Goal: Check status: Check status

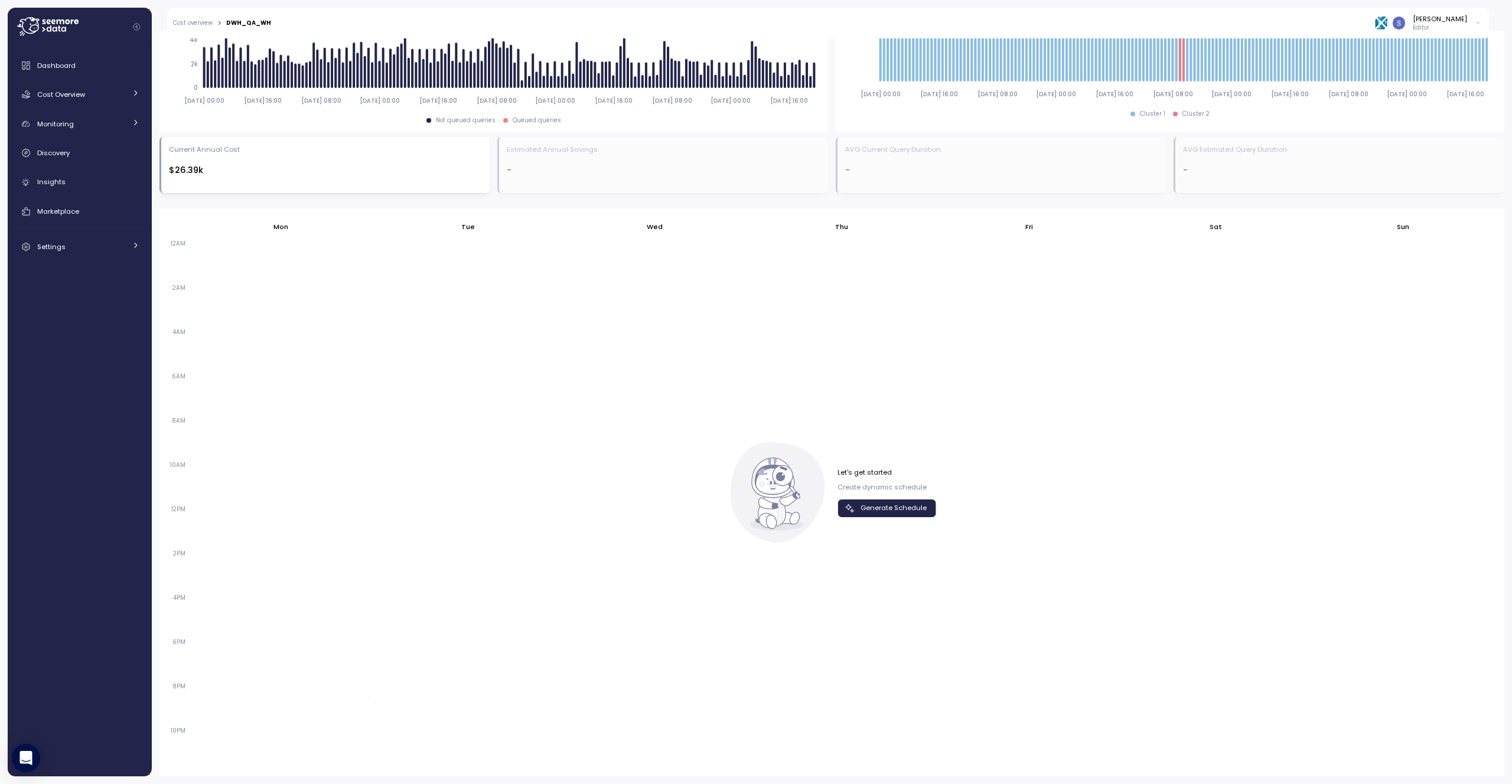
scroll to position [548, 0]
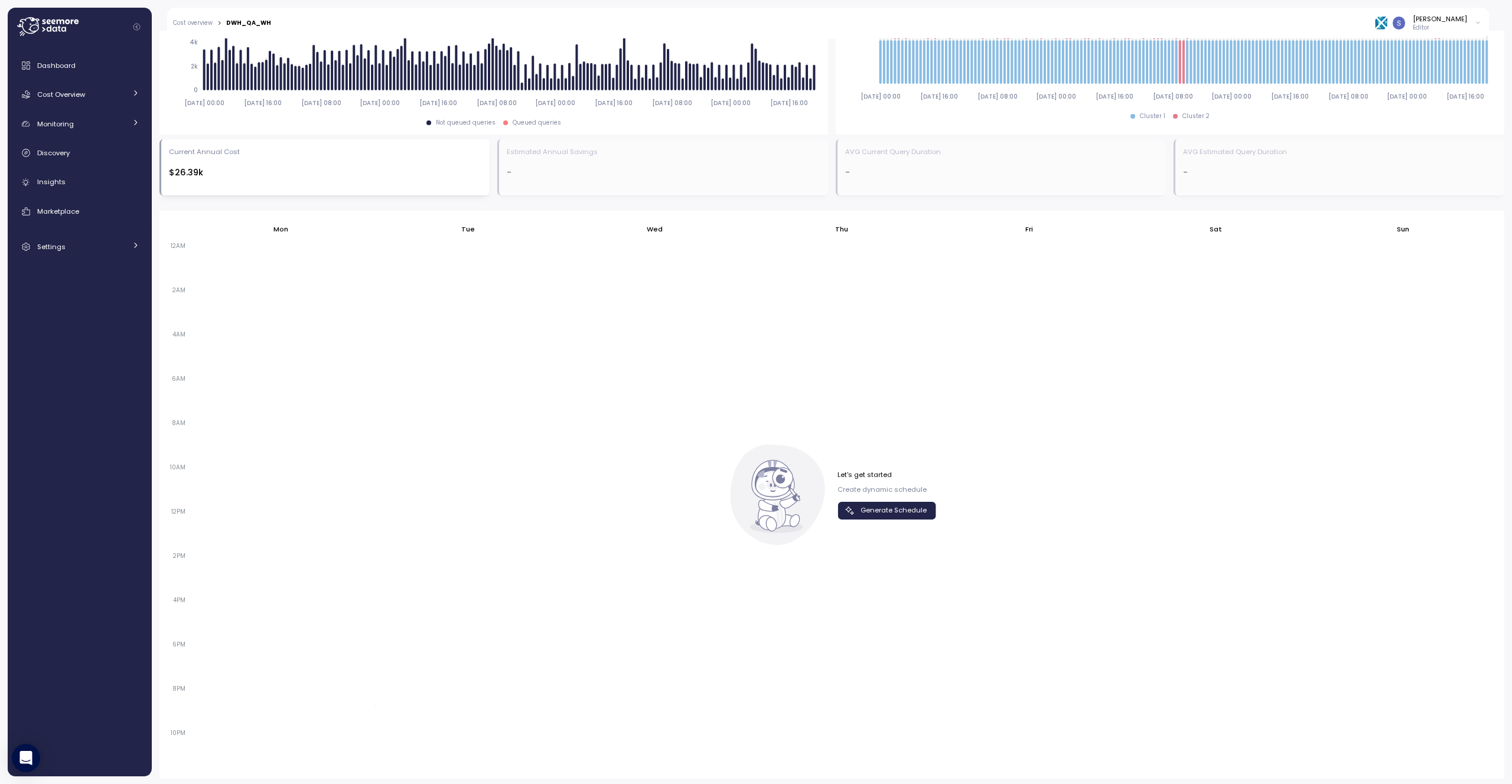
click at [900, 513] on span "Generate Schedule" at bounding box center [893, 510] width 66 height 16
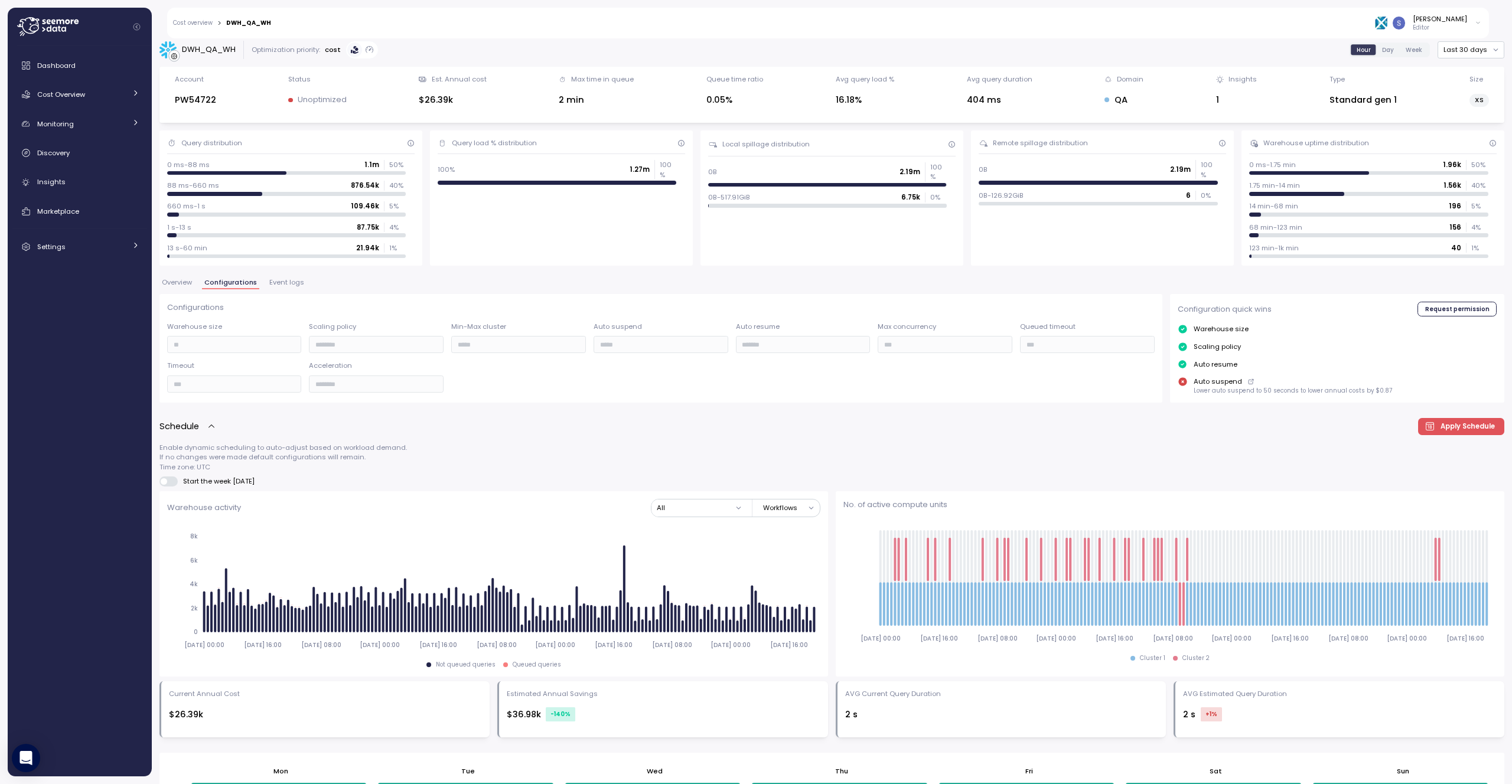
scroll to position [0, 0]
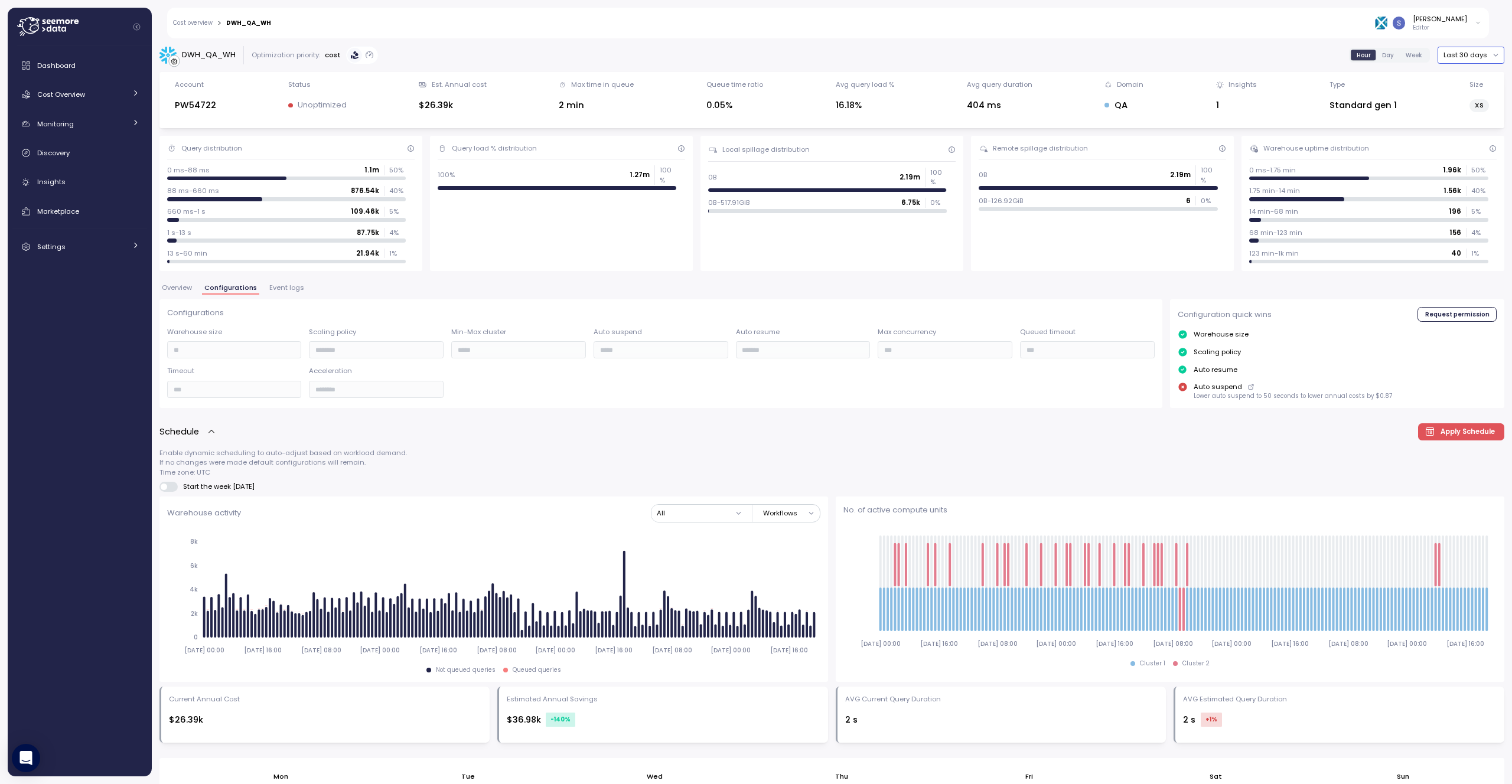
click at [1485, 53] on button "Last 30 days" at bounding box center [1470, 55] width 67 height 18
click at [1482, 154] on div "Last 6 months" at bounding box center [1470, 156] width 49 height 10
click at [1480, 54] on button "Last 6 months" at bounding box center [1468, 55] width 72 height 18
click at [288, 287] on span "Event logs" at bounding box center [287, 288] width 35 height 7
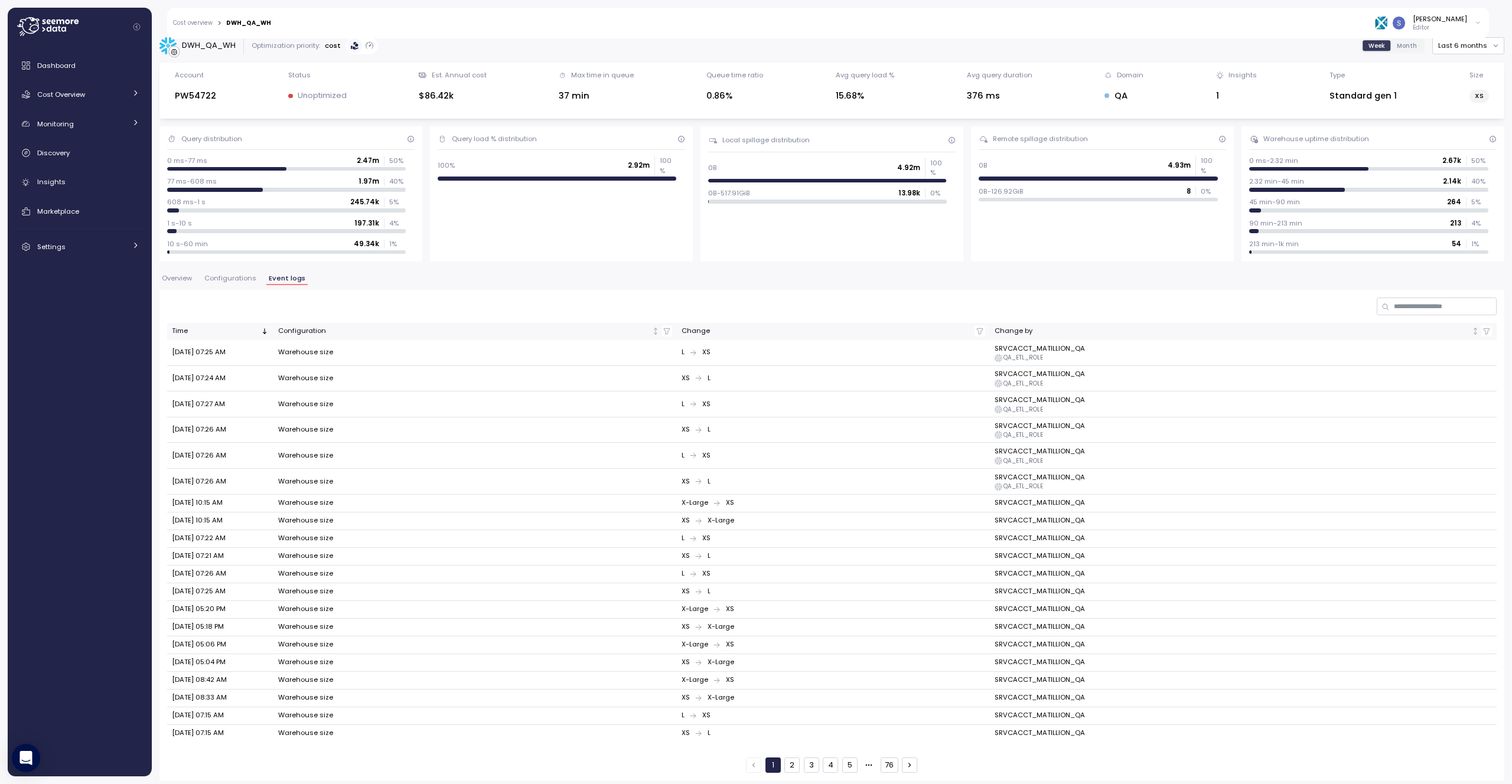
scroll to position [14, 0]
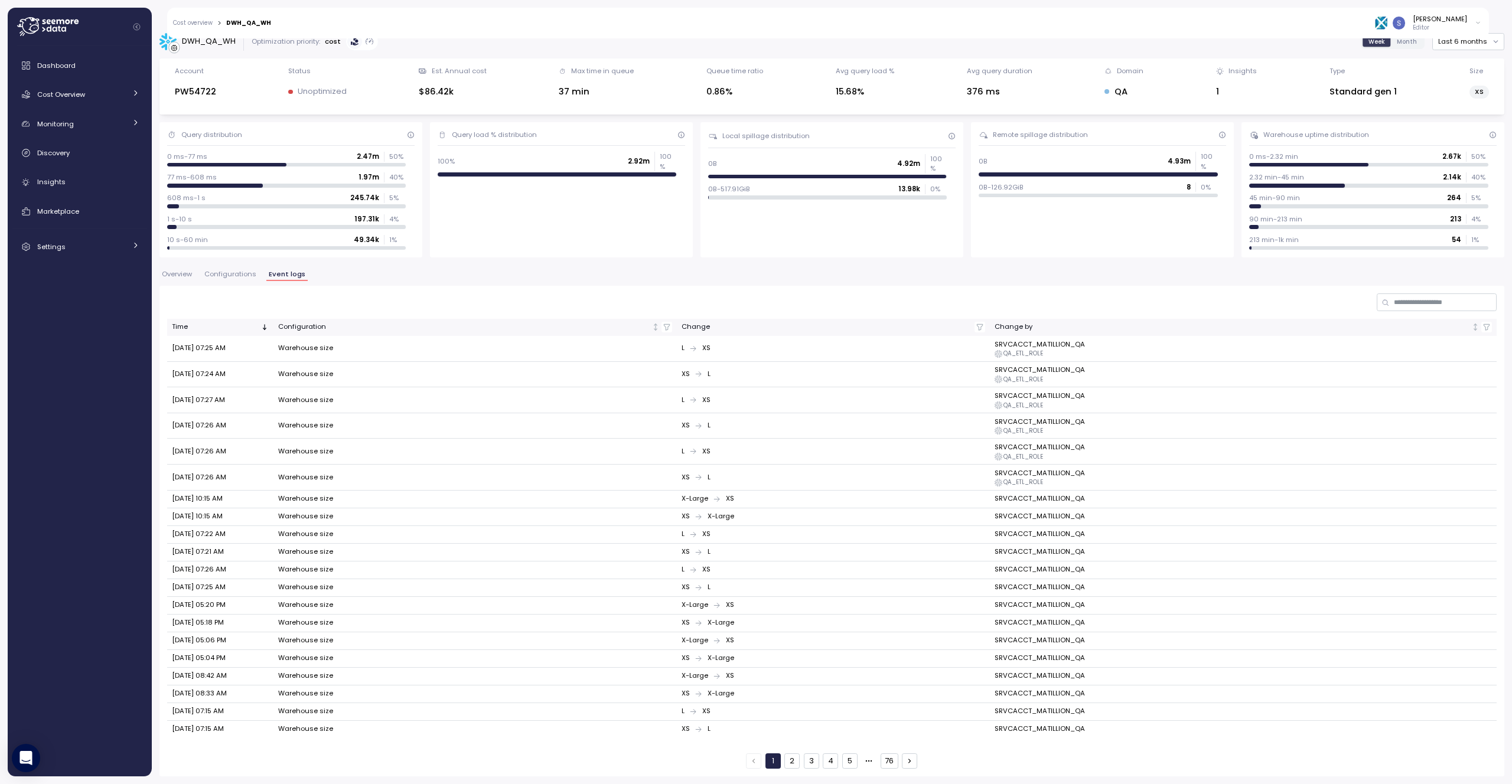
click at [231, 271] on span "Configurations" at bounding box center [230, 274] width 52 height 7
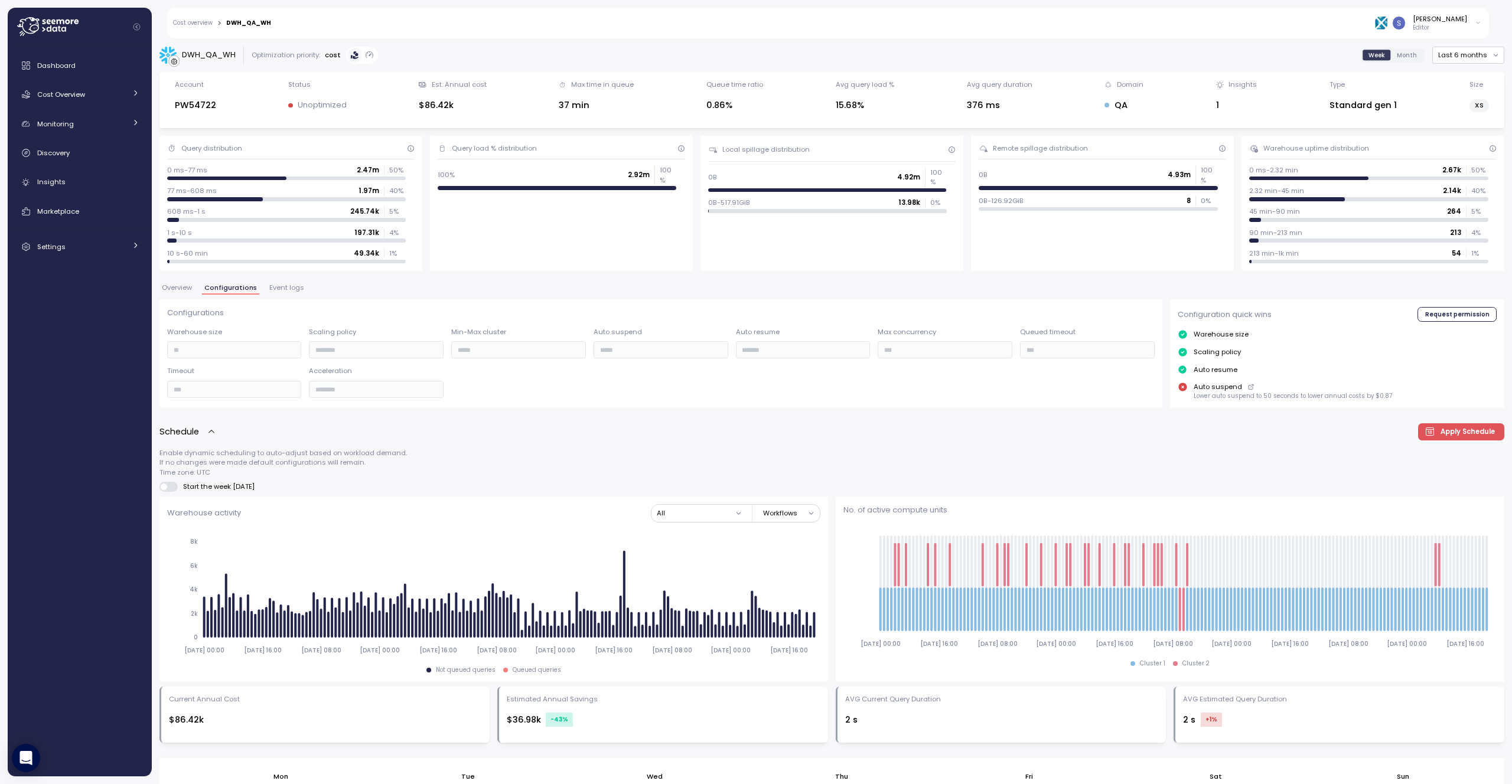
click at [292, 286] on span "Event logs" at bounding box center [287, 288] width 35 height 7
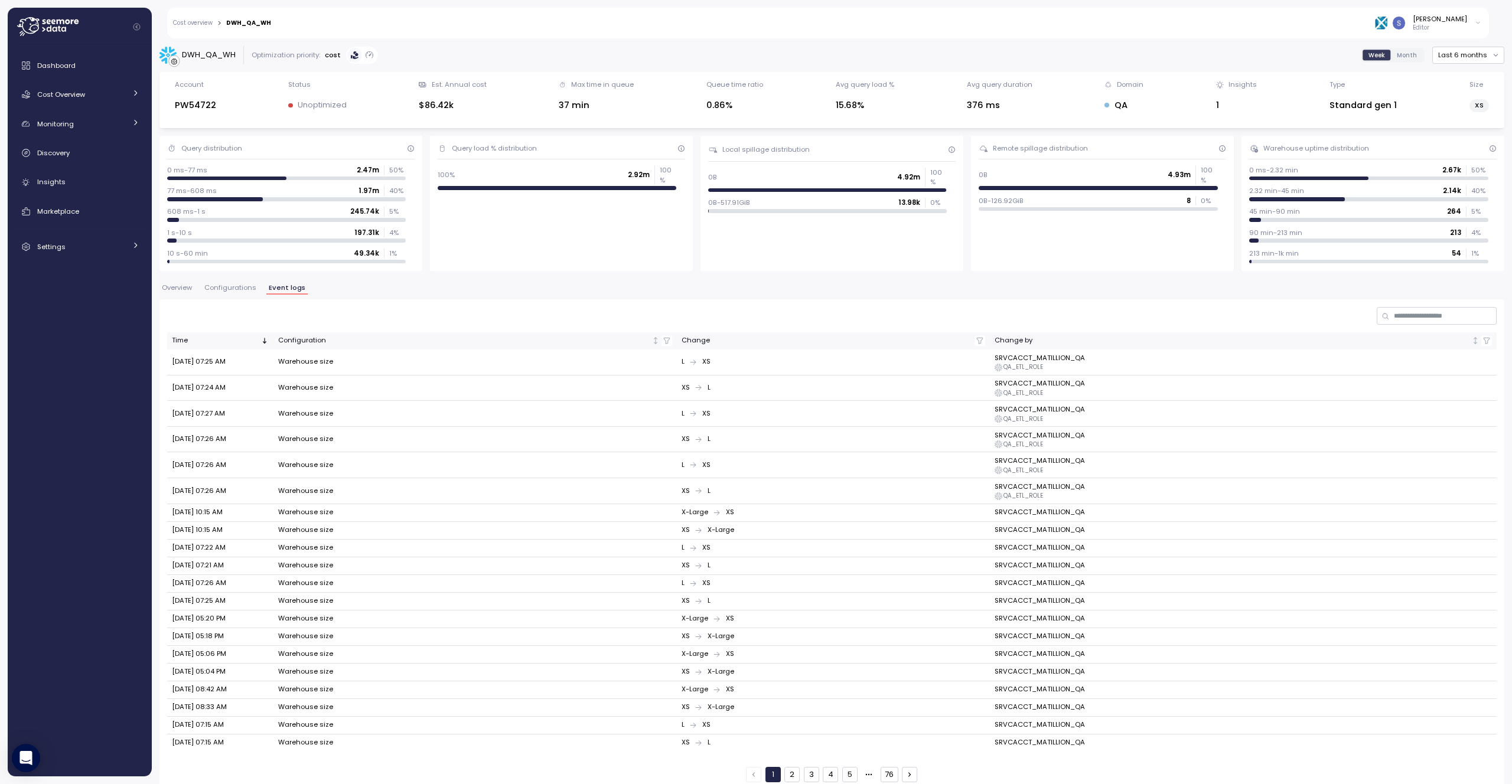
click at [189, 288] on span "Overview" at bounding box center [176, 288] width 30 height 7
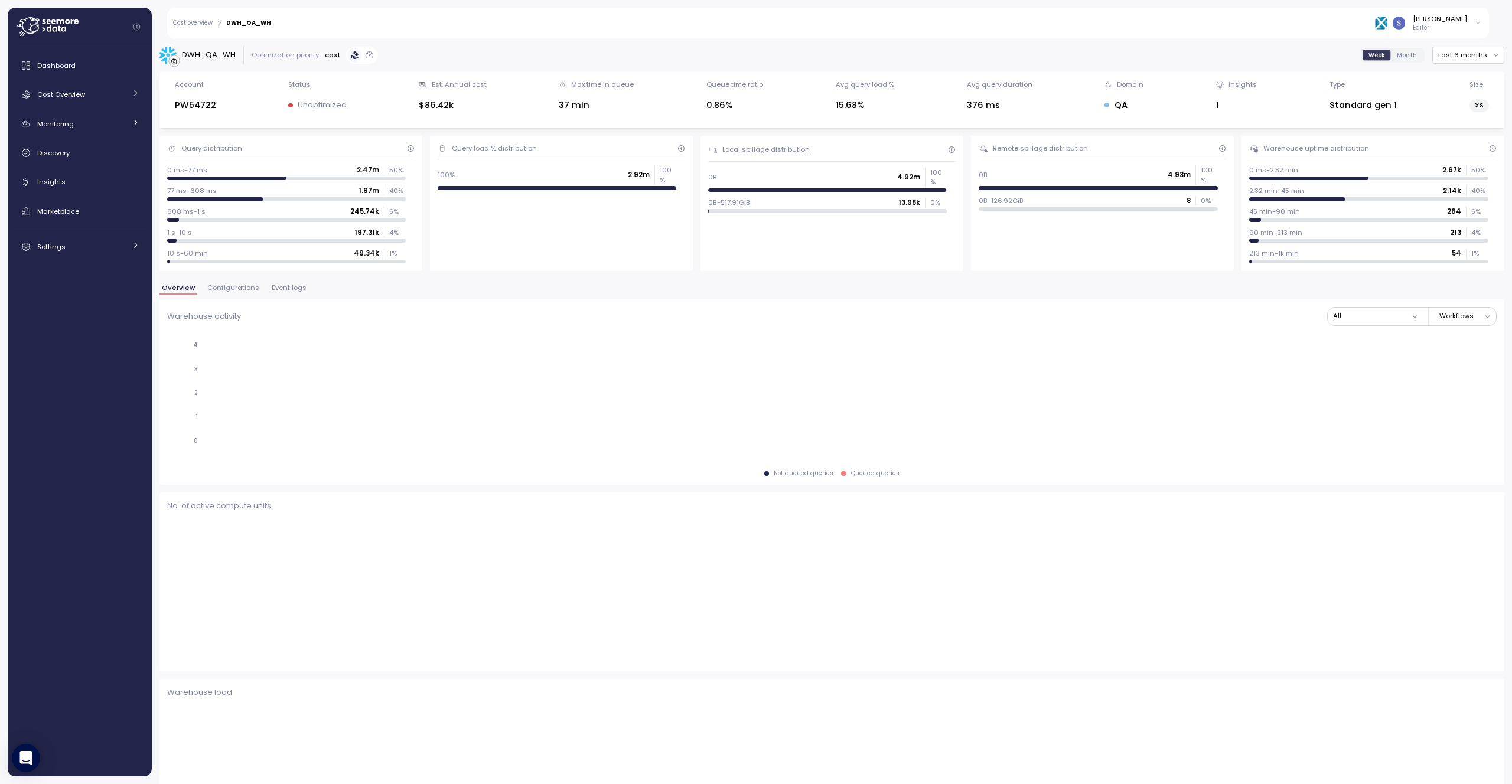
click at [214, 285] on span "Configurations" at bounding box center [233, 288] width 52 height 7
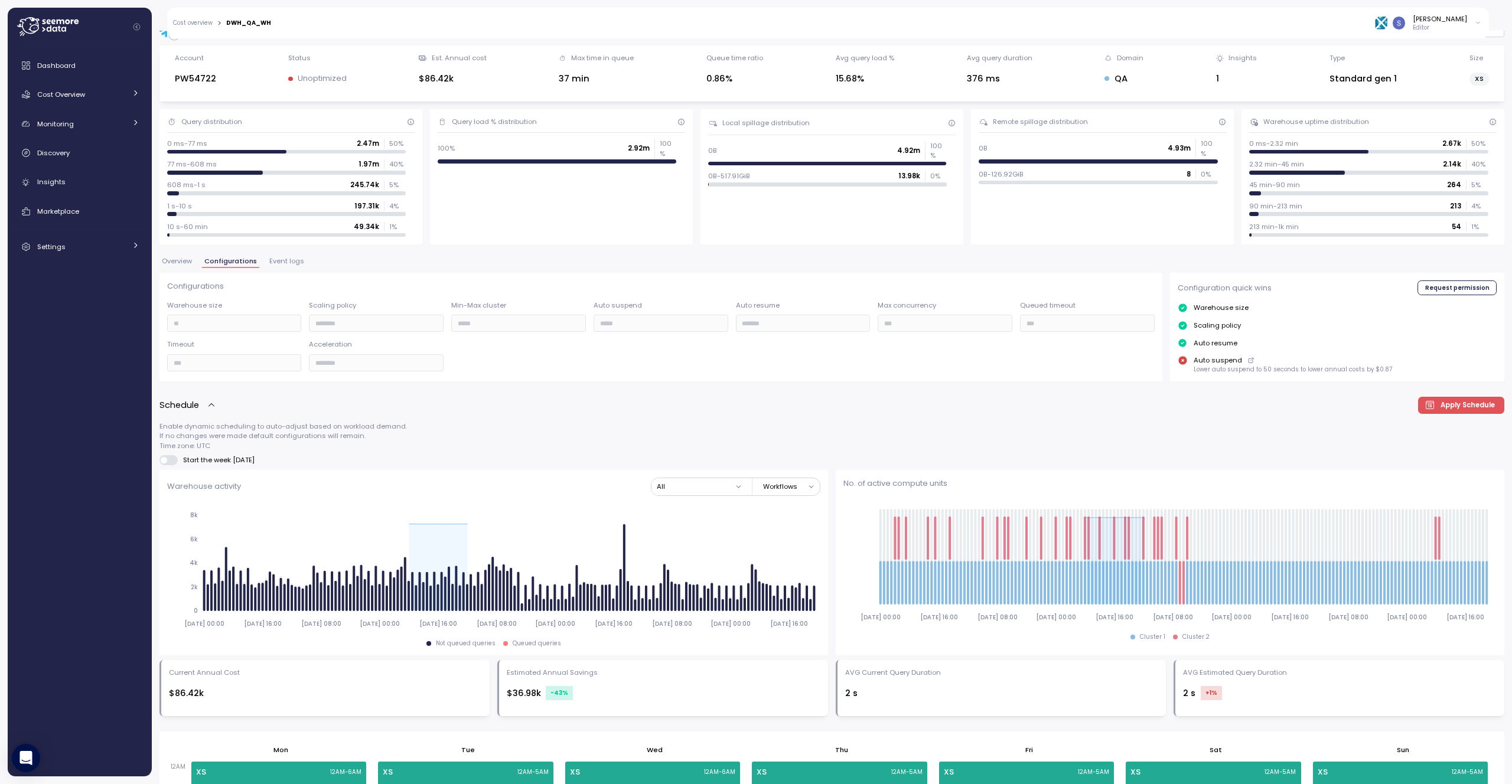
scroll to position [13, 0]
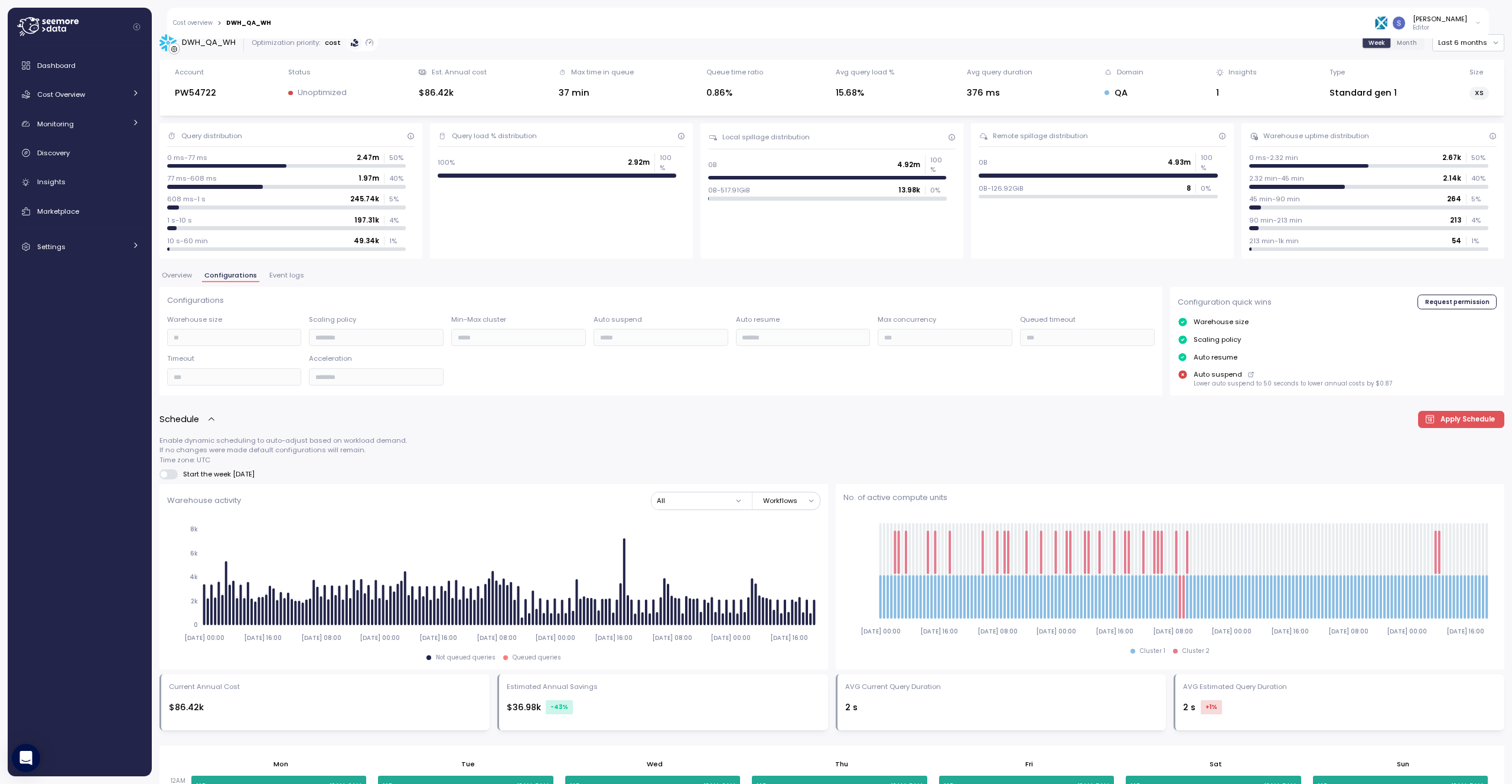
click at [169, 273] on span "Overview" at bounding box center [176, 275] width 30 height 7
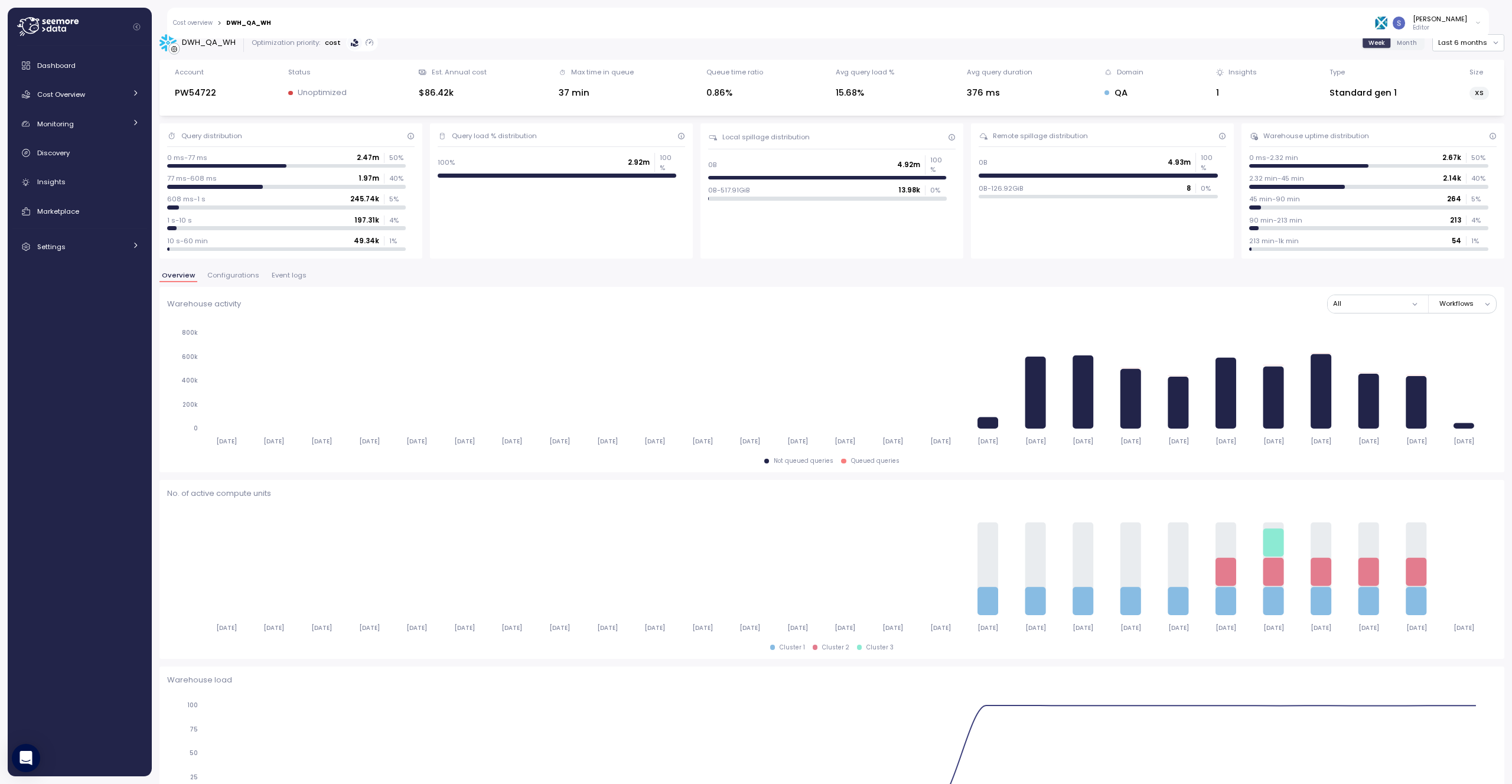
click at [231, 277] on span "Configurations" at bounding box center [233, 275] width 52 height 7
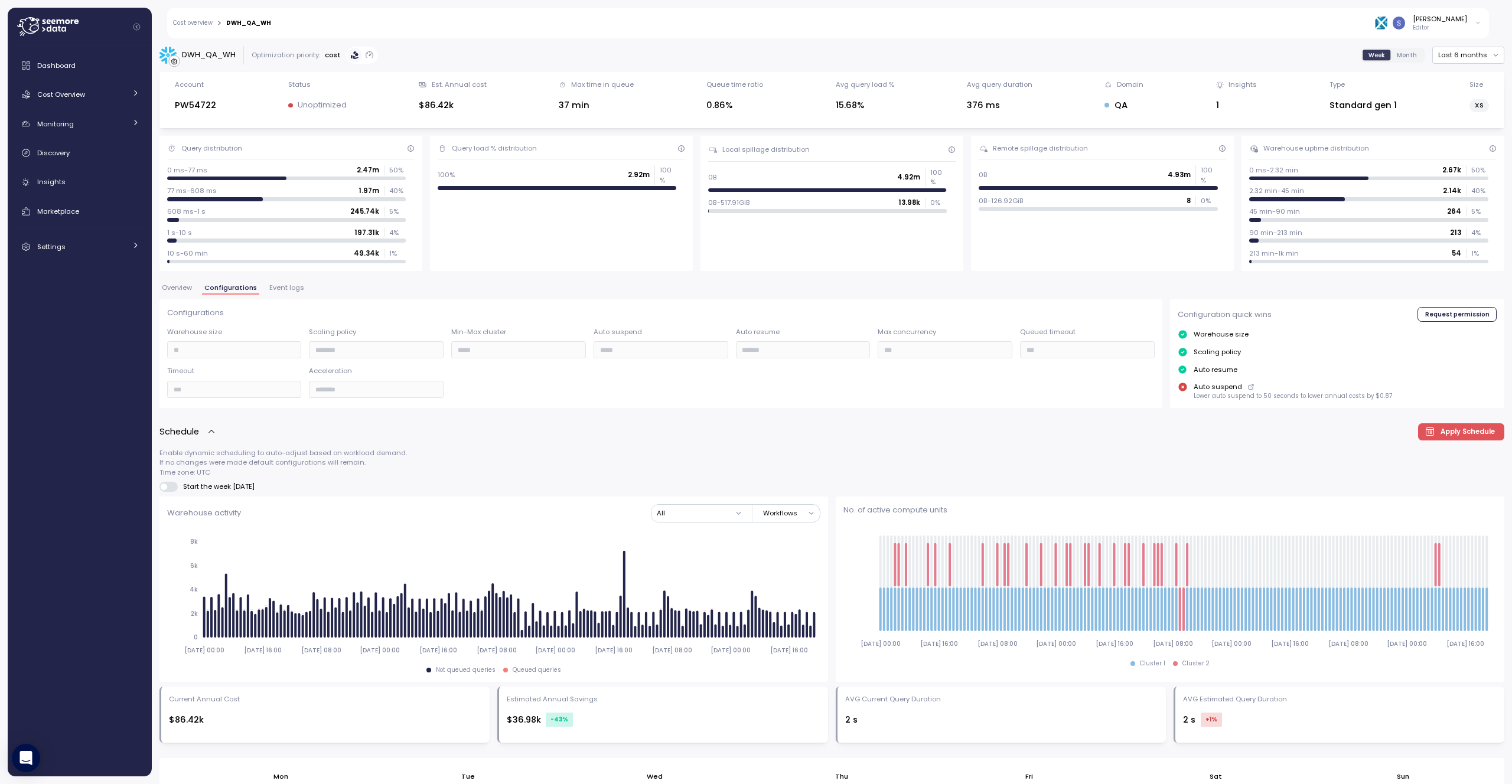
click at [286, 288] on span "Event logs" at bounding box center [287, 288] width 35 height 7
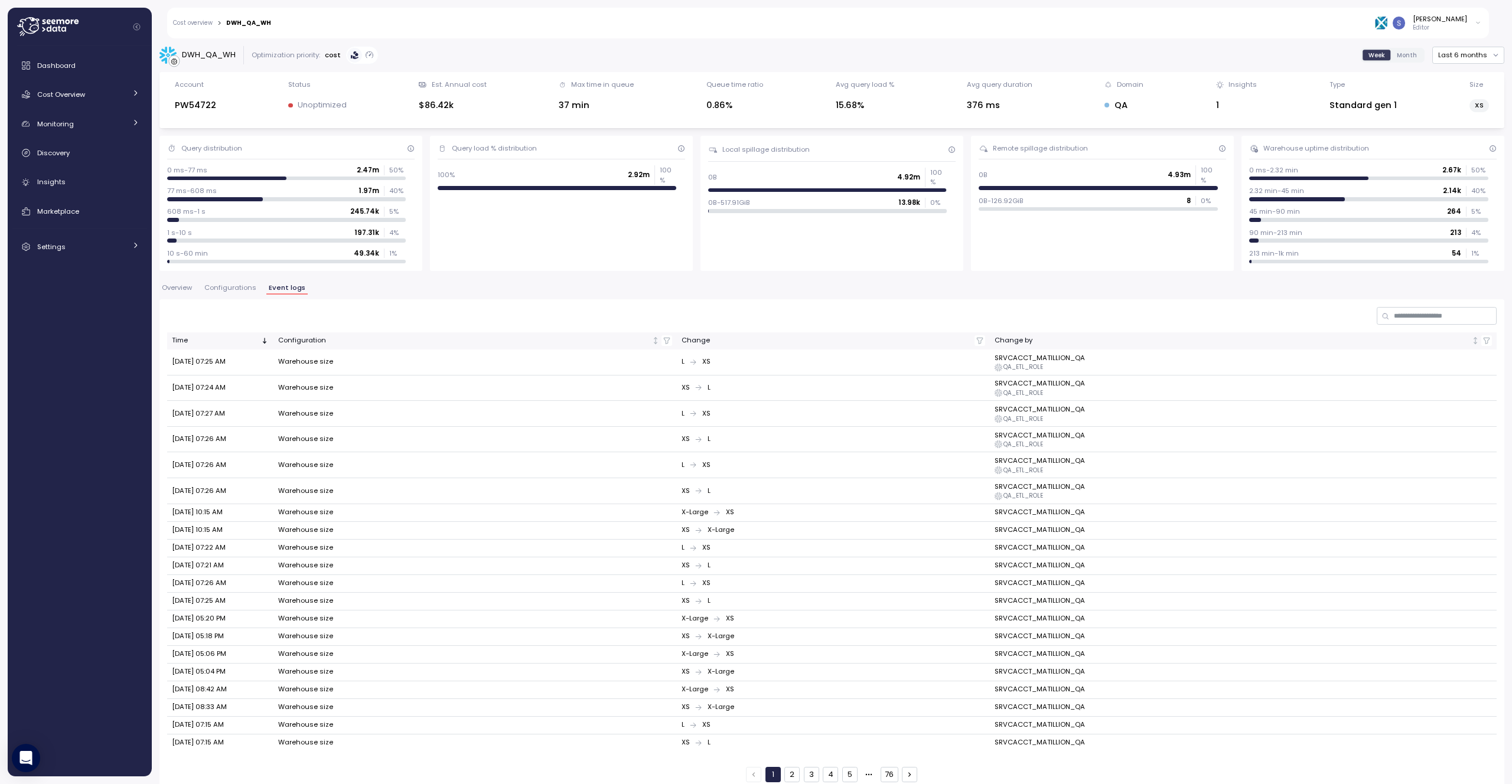
scroll to position [14, 0]
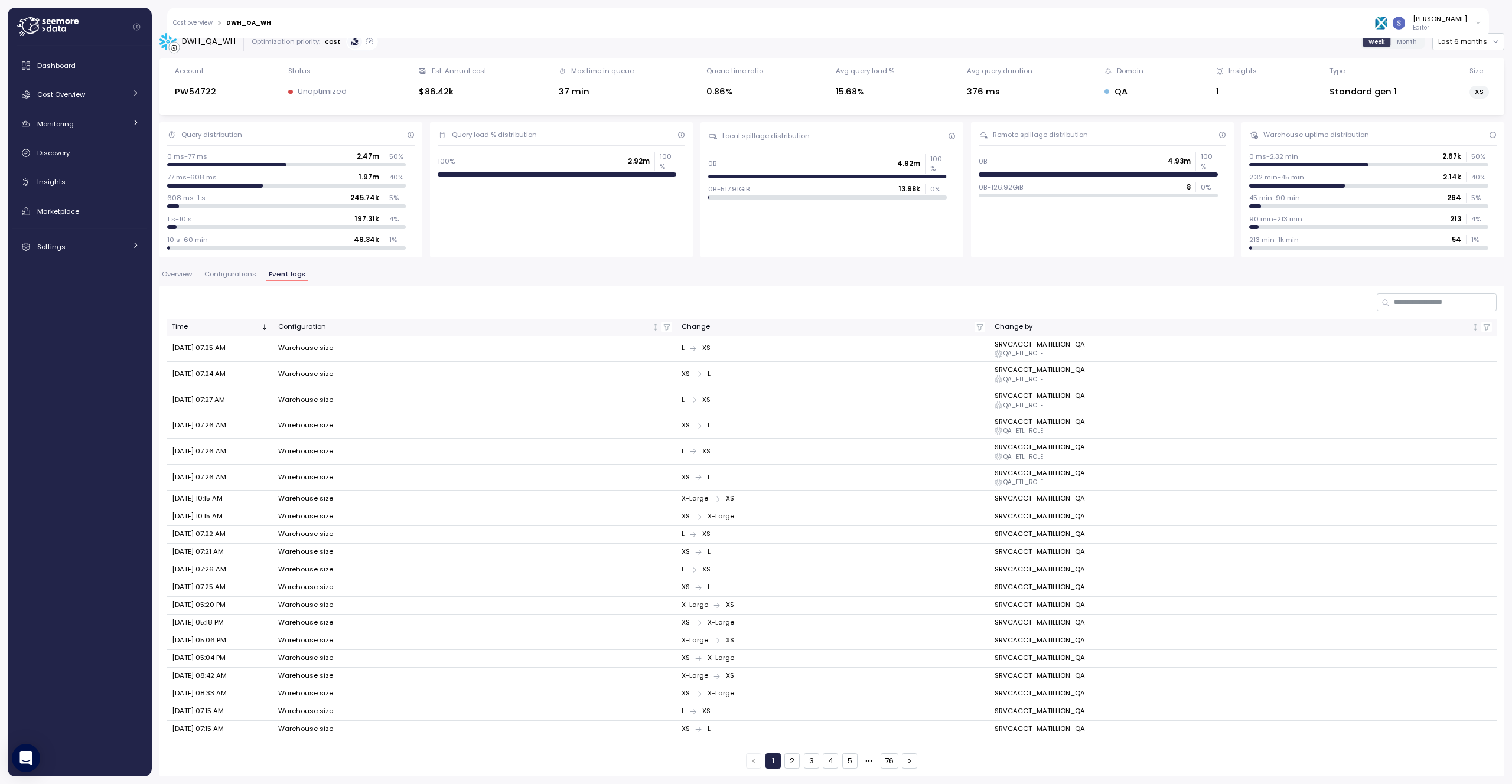
click at [210, 275] on span "Configurations" at bounding box center [230, 274] width 52 height 7
